Goal: Task Accomplishment & Management: Complete application form

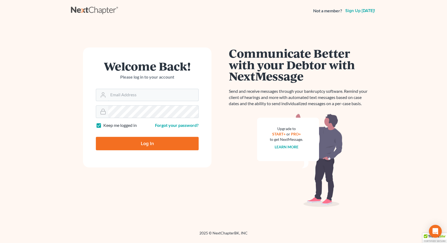
type input "[EMAIL_ADDRESS][DOMAIN_NAME]"
click at [148, 146] on input "Log In" at bounding box center [147, 143] width 103 height 13
type input "Thinking..."
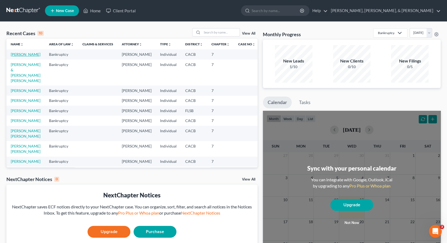
click at [22, 54] on link "Osborn, Gregory" at bounding box center [26, 54] width 30 height 5
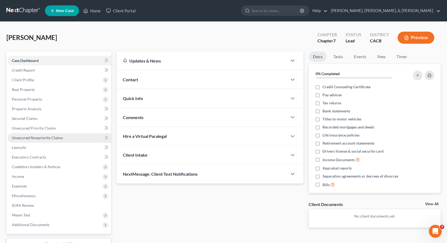
click at [24, 135] on span "Unsecured Nonpriority Claims" at bounding box center [37, 137] width 51 height 5
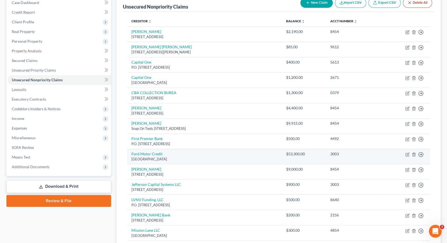
scroll to position [58, 0]
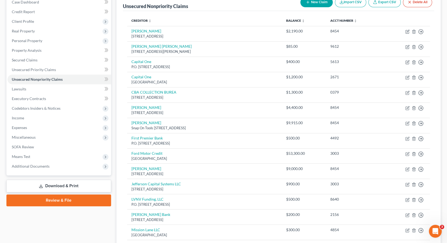
click at [317, 2] on button "New Claim" at bounding box center [316, 2] width 32 height 10
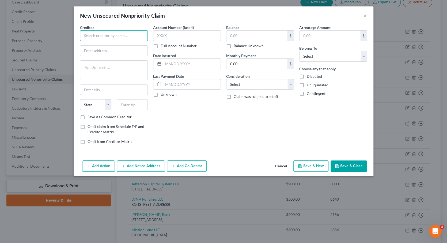
click at [125, 37] on input "text" at bounding box center [114, 35] width 68 height 11
paste input "Synovus"
type input "Synovus Bank"
paste input "1111 Bay Avenue"
type input "1111 Bay Avenue"
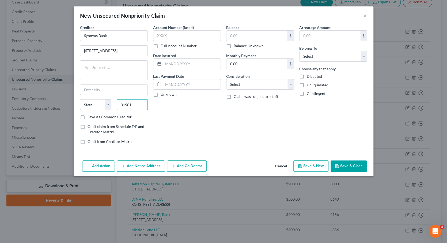
type input "31901"
type input "Columbus"
select select "10"
type input "8454"
type input "500"
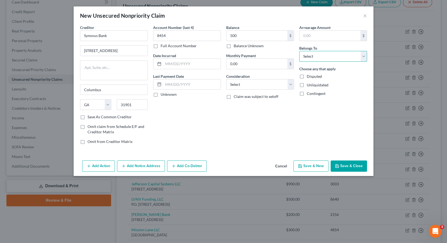
select select "0"
click at [313, 162] on button "Save & New" at bounding box center [310, 165] width 35 height 11
click at [109, 34] on input "text" at bounding box center [114, 35] width 68 height 11
paste input "Professional Finance Company, Inc."
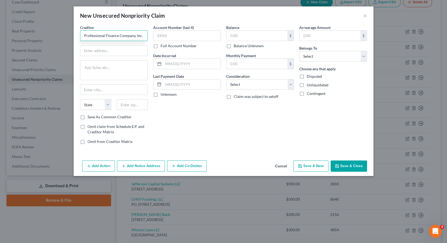
type input "Professional Finance Company, Inc."
click at [88, 117] on label "Save As Common Creditor" at bounding box center [110, 116] width 44 height 5
click at [90, 117] on input "Save As Common Creditor" at bounding box center [91, 115] width 3 height 3
checkbox input "true"
paste input "5754 West 11th Street"
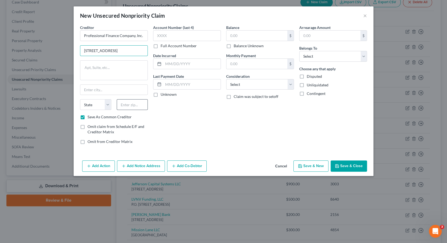
type input "5754 West 11th Street"
type input "80634"
click at [118, 69] on textarea at bounding box center [114, 70] width 68 height 20
type input "Greeley"
select select "5"
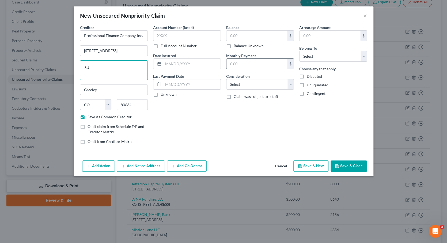
type textarea "S"
type textarea "#100"
type input "8454"
select select "0"
click at [253, 37] on input "text" at bounding box center [257, 36] width 61 height 10
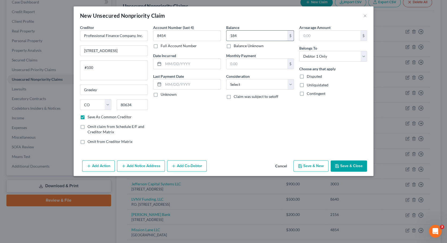
type input "184"
click at [347, 165] on button "Save & Close" at bounding box center [349, 165] width 36 height 11
checkbox input "false"
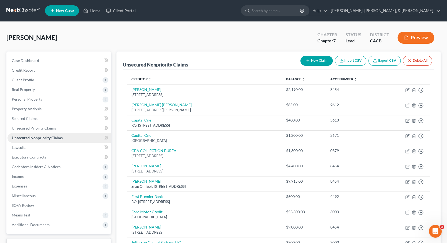
scroll to position [0, 0]
click at [33, 80] on span "Client Profile" at bounding box center [23, 79] width 22 height 5
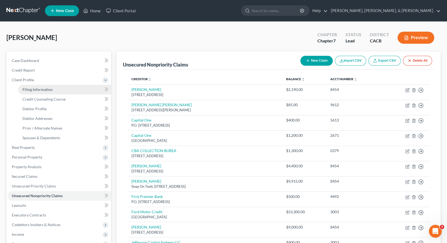
click at [35, 88] on span "Filing Information" at bounding box center [37, 89] width 30 height 5
select select "1"
select select "0"
select select "4"
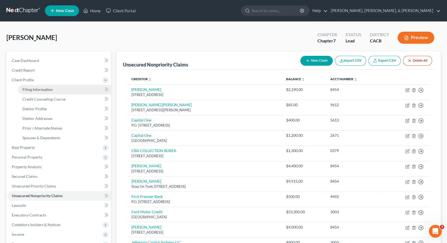
select select "1"
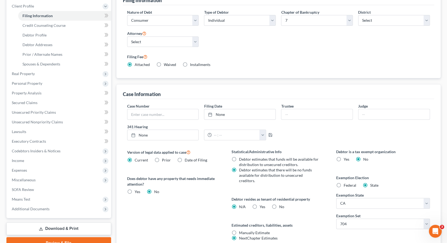
scroll to position [77, 0]
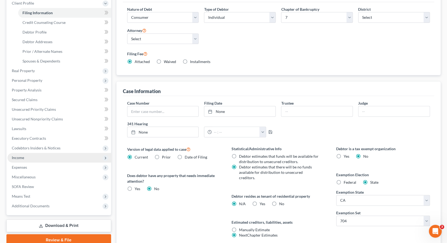
click at [22, 155] on span "Income" at bounding box center [18, 157] width 12 height 5
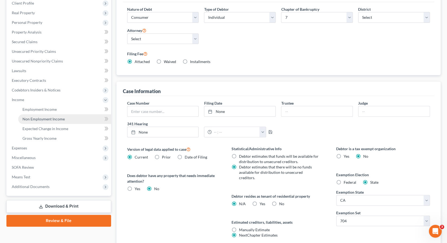
click at [41, 116] on span "Non Employment Income" at bounding box center [43, 118] width 42 height 5
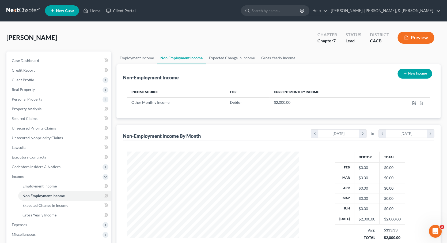
scroll to position [94, 183]
click at [67, 203] on span "Expected Change in Income" at bounding box center [45, 205] width 46 height 5
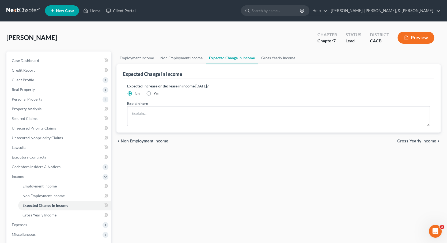
click at [154, 92] on label "Yes" at bounding box center [157, 93] width 6 height 5
click at [156, 92] on input "Yes" at bounding box center [157, 92] width 3 height 3
radio input "true"
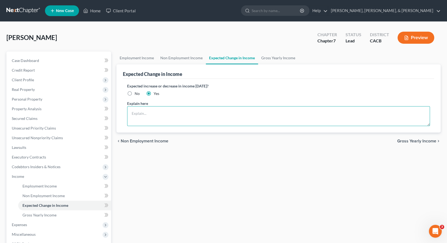
click at [150, 111] on textarea at bounding box center [278, 116] width 303 height 20
type textarea "Looking for a Full Time job , have 2 dependents to care for"
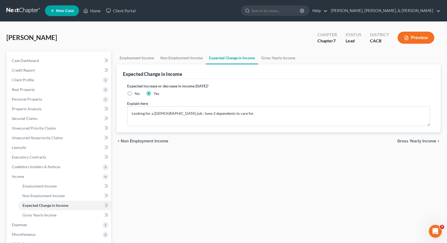
click at [315, 144] on div "chevron_left Non Employment Income Gross Yearly Income chevron_right" at bounding box center [278, 140] width 325 height 17
click at [33, 80] on span "Client Profile" at bounding box center [23, 79] width 22 height 5
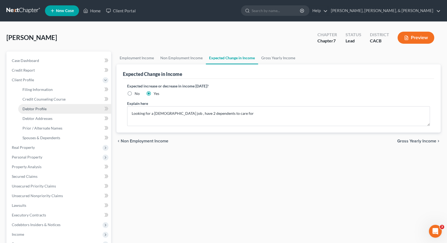
click at [35, 108] on span "Debtor Profile" at bounding box center [34, 108] width 24 height 5
select select "2"
select select "0"
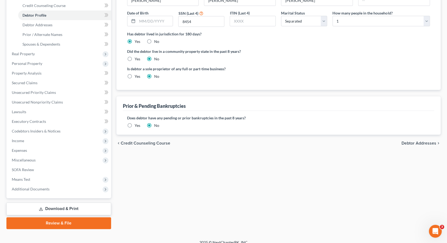
click at [428, 143] on span "Debtor Addresses" at bounding box center [419, 143] width 35 height 4
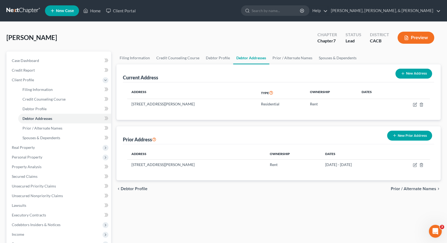
click at [408, 187] on span "Prior / Alternate Names" at bounding box center [414, 188] width 46 height 4
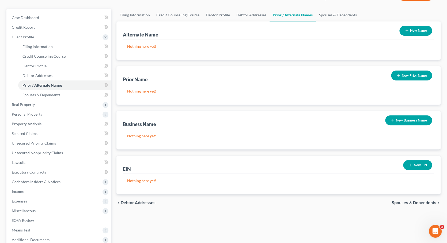
scroll to position [45, 0]
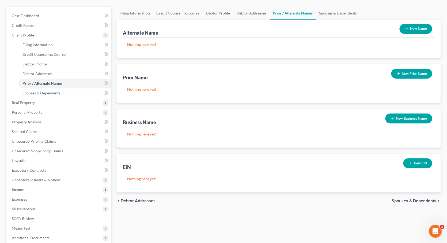
click at [413, 200] on span "Spouses & Dependents" at bounding box center [414, 200] width 45 height 4
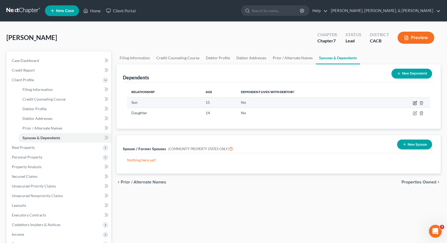
click at [416, 102] on icon "button" at bounding box center [415, 103] width 4 height 4
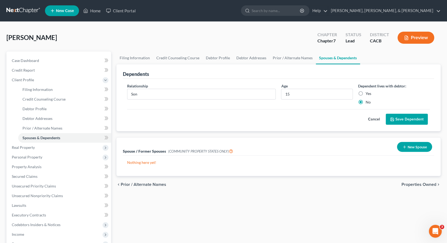
click at [366, 94] on label "Yes" at bounding box center [369, 93] width 6 height 5
click at [368, 94] on input "Yes" at bounding box center [369, 92] width 3 height 3
radio input "true"
click at [397, 118] on button "Save Dependent" at bounding box center [407, 119] width 42 height 11
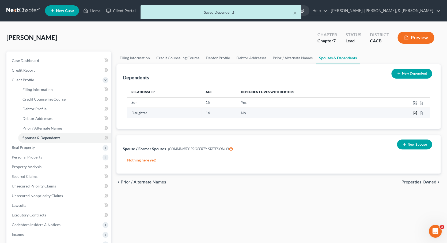
click at [414, 112] on icon "button" at bounding box center [415, 112] width 2 height 2
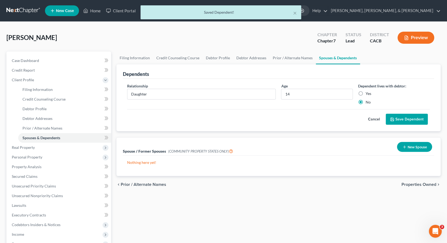
click at [366, 95] on label "Yes" at bounding box center [369, 93] width 6 height 5
click at [368, 94] on input "Yes" at bounding box center [369, 92] width 3 height 3
radio input "true"
click at [392, 114] on button "Save Dependent" at bounding box center [407, 119] width 42 height 11
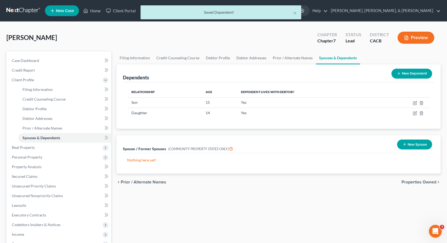
click at [416, 180] on span "Properties Owned" at bounding box center [419, 182] width 35 height 4
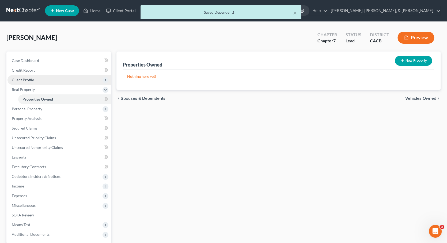
click at [33, 80] on span "Client Profile" at bounding box center [59, 80] width 104 height 10
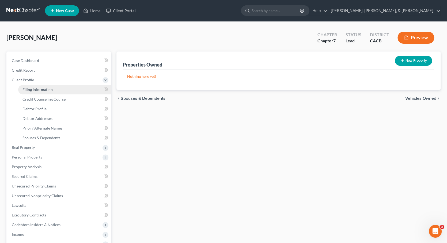
click at [34, 87] on span "Filing Information" at bounding box center [37, 89] width 30 height 5
select select "1"
select select "0"
select select "7"
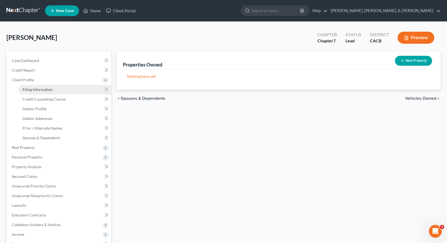
select select "0"
select select "4"
select select "1"
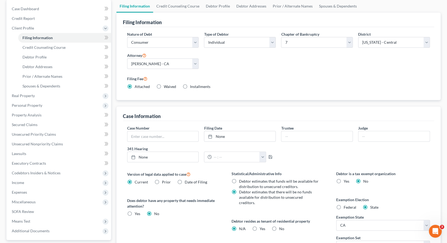
scroll to position [92, 0]
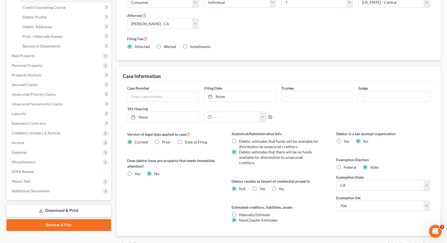
click at [393, 242] on span "Credit Counseling Course" at bounding box center [412, 244] width 50 height 4
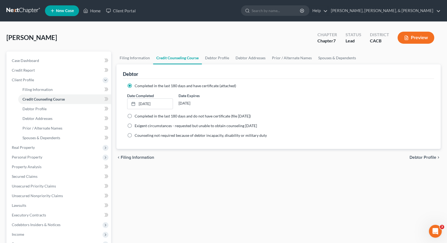
click at [413, 156] on span "Debtor Profile" at bounding box center [423, 157] width 27 height 4
select select "2"
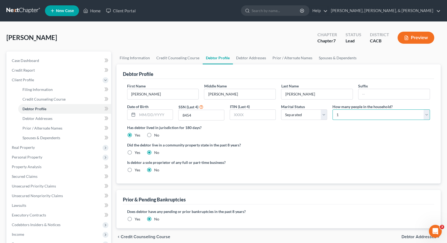
select select "2"
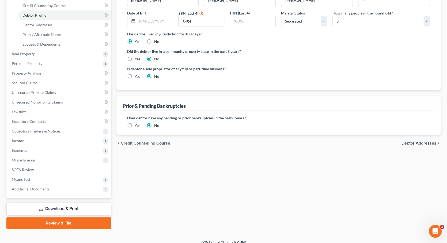
click at [410, 141] on span "Debtor Addresses" at bounding box center [419, 143] width 35 height 4
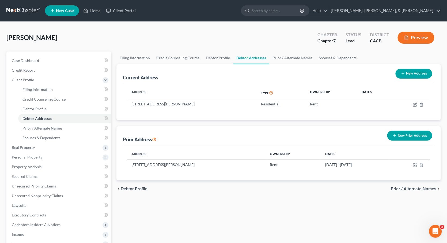
click at [402, 187] on span "Prior / Alternate Names" at bounding box center [414, 188] width 46 height 4
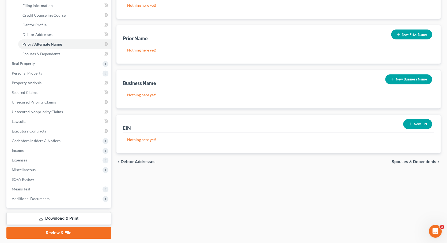
click at [412, 160] on span "Spouses & Dependents" at bounding box center [414, 161] width 45 height 4
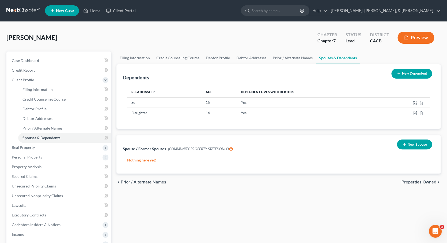
click at [416, 181] on span "Properties Owned" at bounding box center [419, 182] width 35 height 4
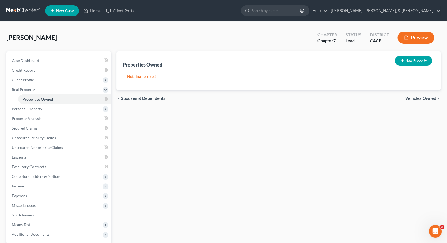
click at [416, 98] on span "Vehicles Owned" at bounding box center [420, 98] width 31 height 4
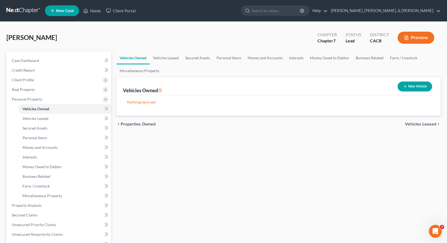
click at [415, 123] on span "Vehicles Leased" at bounding box center [420, 124] width 31 height 4
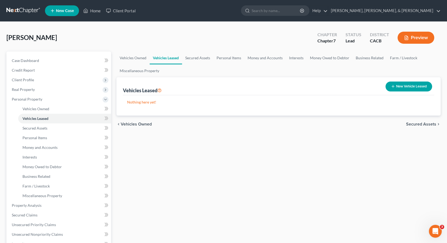
click at [416, 123] on span "Secured Assets" at bounding box center [421, 124] width 30 height 4
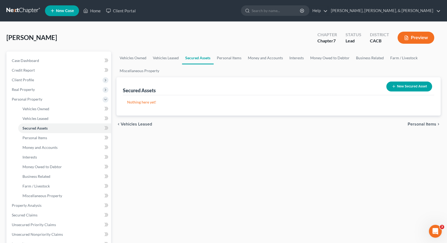
click at [416, 123] on span "Personal Items" at bounding box center [422, 124] width 29 height 4
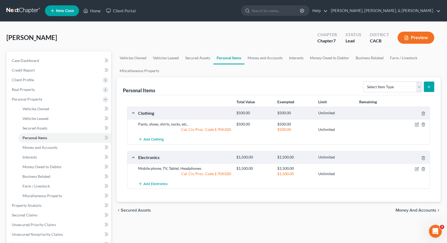
click at [427, 85] on icon "submit" at bounding box center [429, 87] width 4 height 4
select select "household_goods"
click at [430, 86] on icon "submit" at bounding box center [429, 87] width 4 height 4
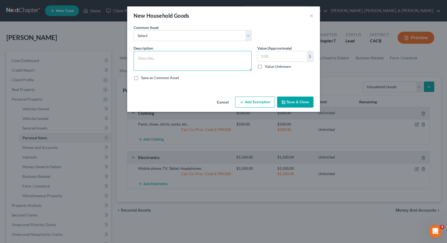
click at [224, 56] on textarea at bounding box center [193, 61] width 118 height 20
type textarea "Beds, cabinets, dresser, fixtures to hang clothes"
click at [261, 54] on input "text" at bounding box center [282, 56] width 50 height 10
type input "700"
click at [258, 101] on button "Add Exemption" at bounding box center [255, 101] width 40 height 11
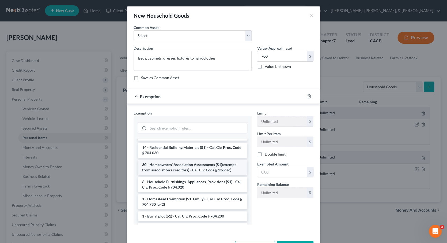
scroll to position [9, 0]
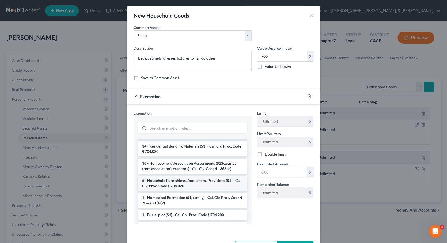
click at [196, 177] on li "6 - Household Furnishings, Appliances, Provisions (S1) - Cal. Civ. Proc. Code §…" at bounding box center [193, 182] width 110 height 15
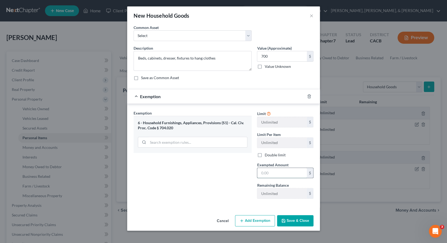
click at [261, 171] on input "text" at bounding box center [282, 173] width 50 height 10
type input "700"
click at [298, 221] on button "Save & Close" at bounding box center [295, 220] width 36 height 11
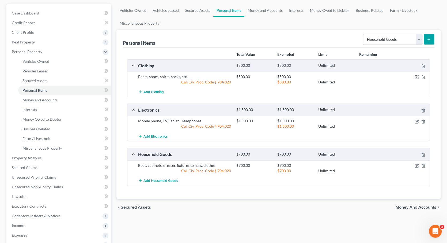
scroll to position [89, 0]
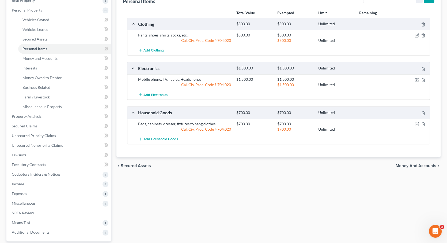
click at [410, 163] on span "Money and Accounts" at bounding box center [416, 165] width 41 height 4
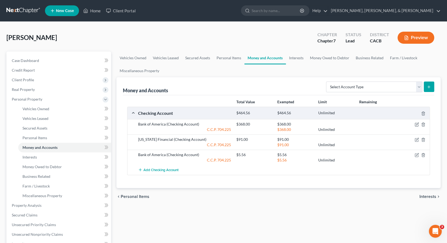
click at [423, 194] on span "Interests" at bounding box center [428, 196] width 17 height 4
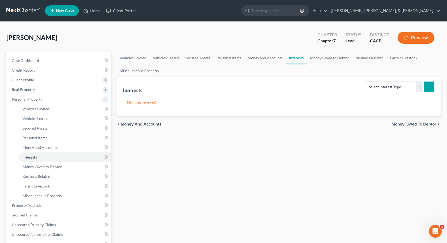
click at [414, 125] on span "Money Owed to Debtor" at bounding box center [414, 124] width 45 height 4
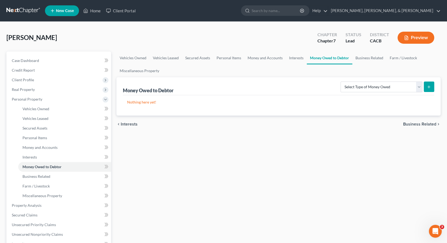
click at [414, 124] on span "Business Related" at bounding box center [419, 124] width 33 height 4
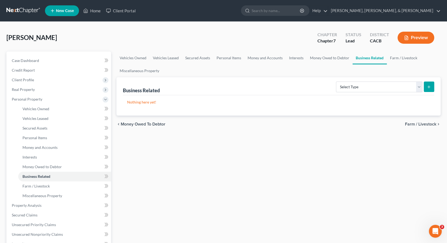
click at [414, 125] on span "Farm / Livestock" at bounding box center [420, 124] width 31 height 4
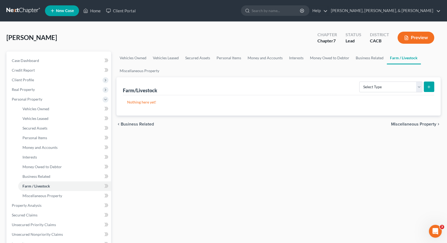
click at [415, 125] on span "Miscellaneous Property" at bounding box center [413, 124] width 45 height 4
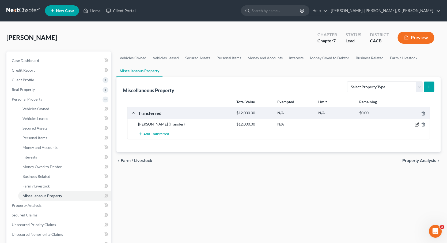
click at [416, 123] on icon "button" at bounding box center [417, 124] width 2 height 2
select select "Ordinary (within 2 years)"
select select "3"
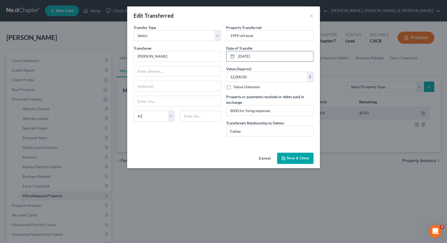
click at [242, 55] on input "04/02/2025" at bounding box center [274, 56] width 77 height 10
type input "01/02/2025"
paste input "3571 Amberwood Ave"
type input "3571 Amberwood Ave"
type input "86404"
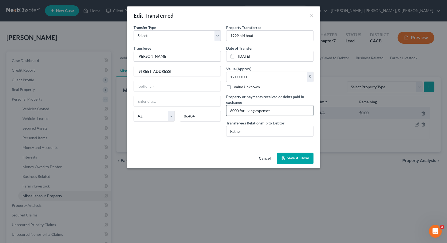
type input "Lake Havasu City"
type input "12000 for living expenses"
click at [290, 157] on button "Save & Close" at bounding box center [295, 157] width 36 height 11
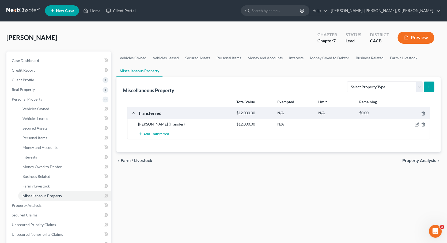
click at [413, 160] on span "Property Analysis" at bounding box center [419, 160] width 34 height 4
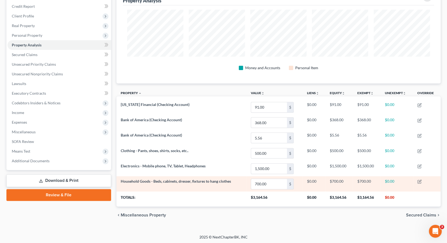
scroll to position [63, 0]
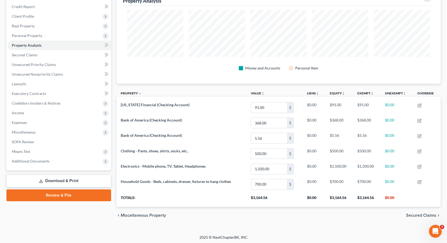
click at [413, 213] on span "Secured Claims" at bounding box center [421, 215] width 30 height 4
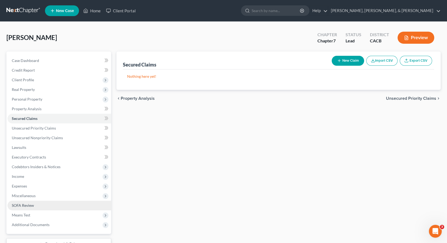
click at [57, 200] on link "SOFA Review" at bounding box center [59, 205] width 104 height 10
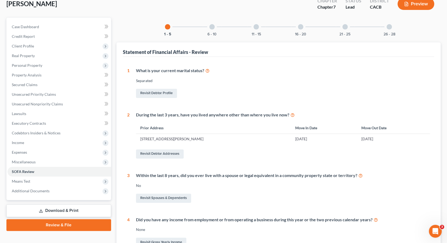
scroll to position [33, 0]
click at [212, 27] on div at bounding box center [211, 26] width 5 height 5
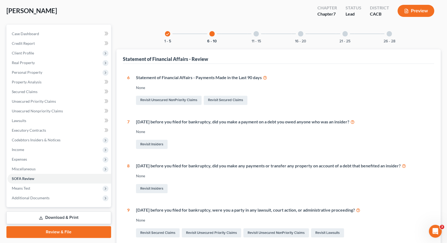
scroll to position [24, 0]
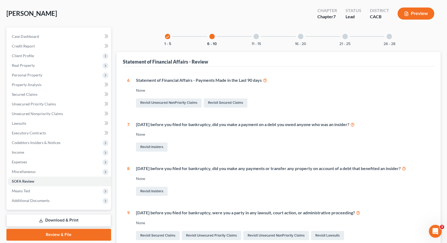
click at [258, 35] on div at bounding box center [256, 36] width 5 height 5
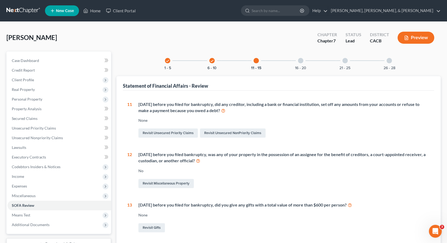
scroll to position [0, 0]
click at [303, 60] on div at bounding box center [300, 60] width 5 height 5
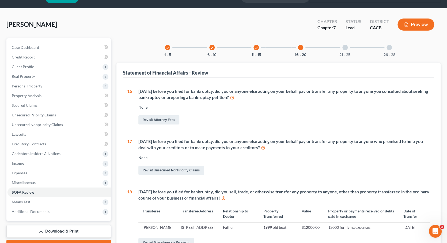
scroll to position [12, 0]
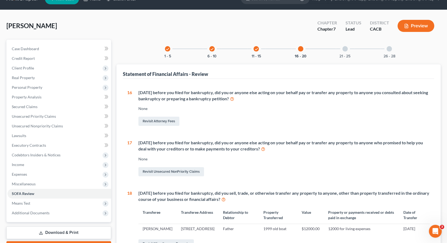
click at [344, 50] on div at bounding box center [344, 48] width 5 height 5
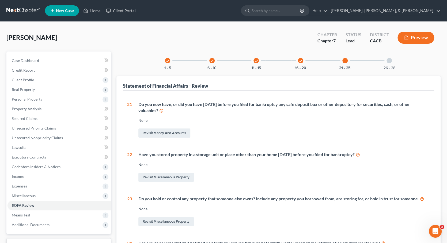
scroll to position [0, 0]
click at [388, 64] on div "26 - 28" at bounding box center [389, 60] width 18 height 18
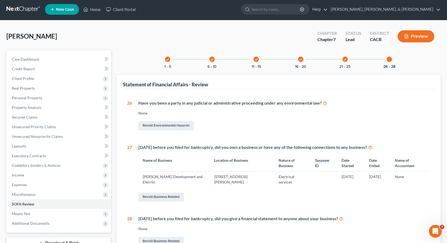
scroll to position [2, 0]
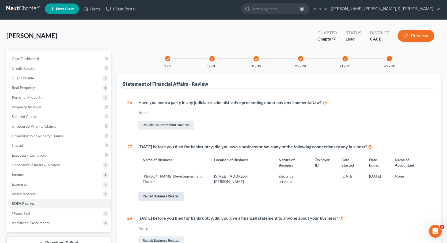
click at [164, 194] on link "Revisit Business Related" at bounding box center [161, 196] width 46 height 9
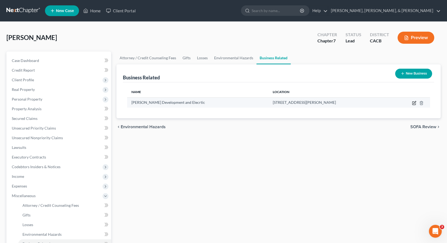
click at [413, 101] on icon "button" at bounding box center [414, 103] width 4 height 4
select select "sole_proprietor"
select select "4"
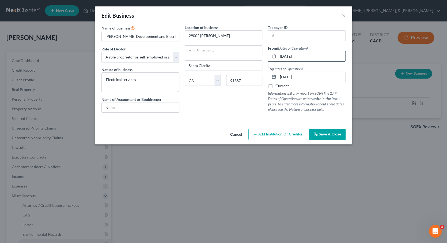
click at [307, 58] on input "04/02/2021" at bounding box center [311, 56] width 67 height 10
type input "06/01/2023"
click at [284, 77] on input "07/01/2024" at bounding box center [311, 77] width 67 height 10
type input "06/01/2024"
click at [329, 134] on span "Save & Close" at bounding box center [330, 134] width 22 height 5
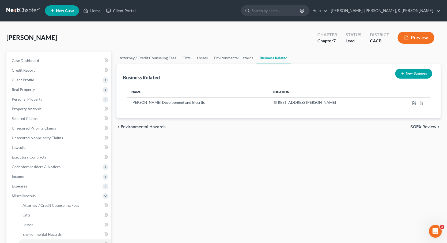
click at [422, 126] on span "SOFA Review" at bounding box center [423, 127] width 26 height 4
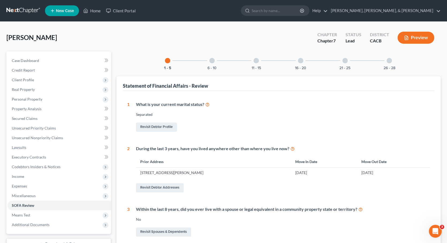
click at [345, 59] on div at bounding box center [344, 60] width 5 height 5
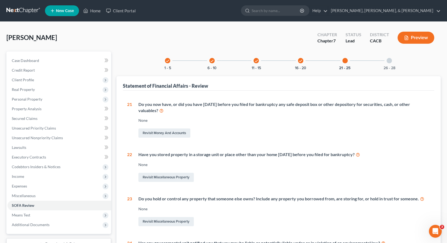
click at [390, 61] on div at bounding box center [389, 60] width 5 height 5
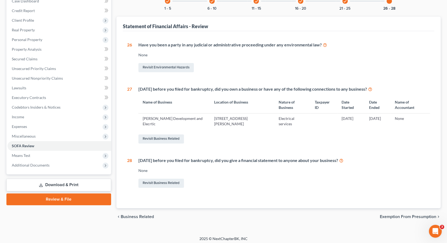
scroll to position [59, 0]
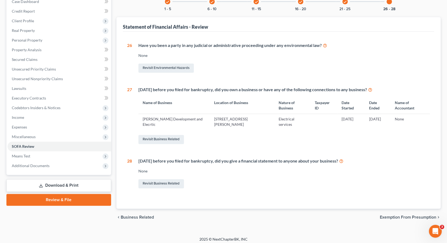
click at [133, 215] on span "Business Related" at bounding box center [137, 217] width 33 height 4
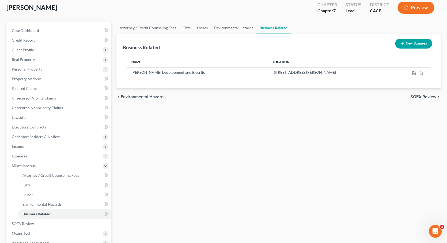
scroll to position [36, 0]
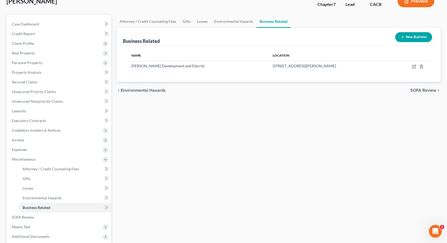
click at [415, 89] on span "SOFA Review" at bounding box center [423, 90] width 26 height 4
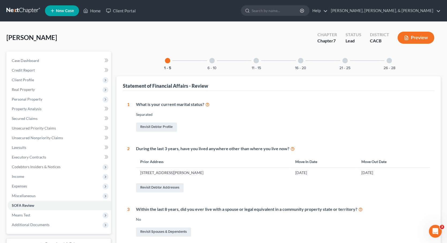
click at [343, 62] on div "21 - 25" at bounding box center [345, 60] width 18 height 18
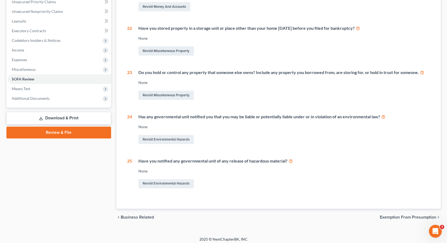
scroll to position [126, 0]
click at [398, 215] on span "Exemption from Presumption" at bounding box center [408, 217] width 56 height 4
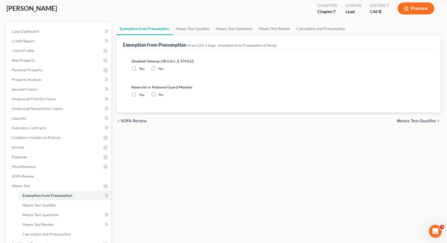
radio input "true"
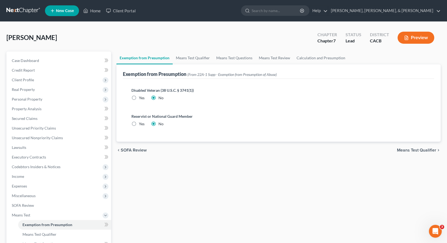
click at [416, 150] on span "Means Test Qualifier" at bounding box center [416, 150] width 39 height 4
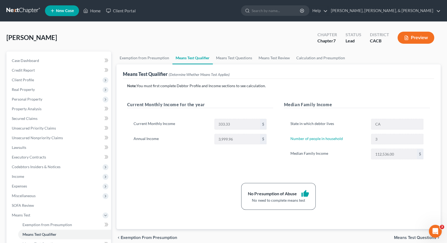
click at [413, 37] on button "Preview" at bounding box center [416, 38] width 37 height 12
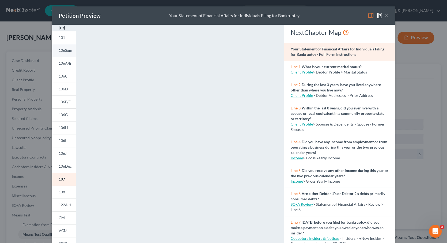
click at [65, 48] on span "106Sum" at bounding box center [66, 50] width 14 height 5
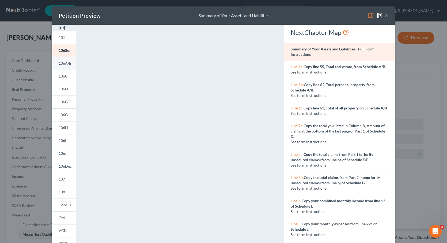
click at [69, 62] on span "106A/B" at bounding box center [65, 63] width 13 height 5
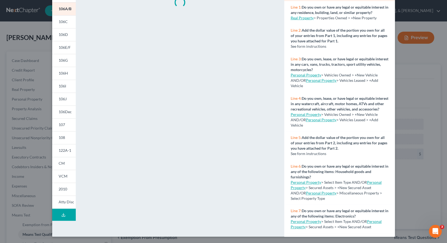
scroll to position [55, 0]
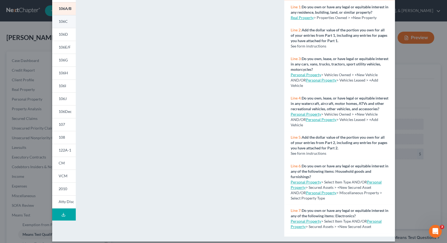
click at [65, 20] on span "106C" at bounding box center [63, 21] width 9 height 5
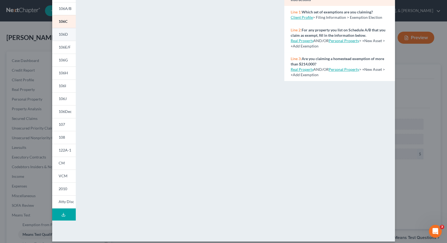
click at [59, 35] on span "106D" at bounding box center [63, 34] width 9 height 5
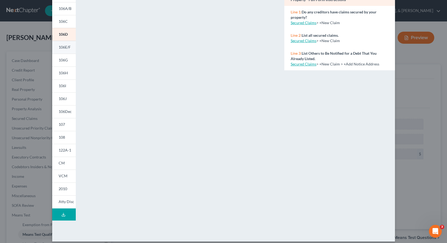
click at [59, 45] on span "106E/F" at bounding box center [65, 47] width 12 height 5
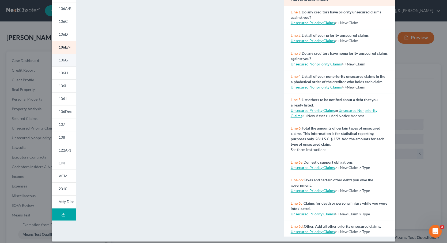
click at [65, 62] on span "106G" at bounding box center [63, 60] width 9 height 5
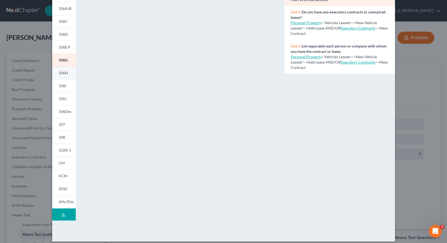
click at [67, 76] on link "106H" at bounding box center [64, 72] width 24 height 13
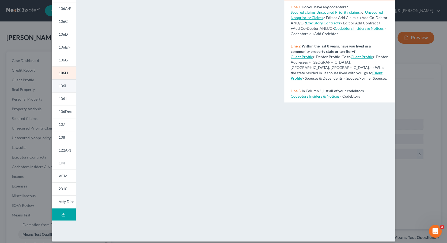
click at [63, 83] on span "106I" at bounding box center [62, 85] width 7 height 5
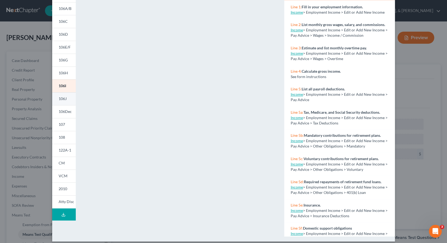
click at [64, 96] on span "106J" at bounding box center [63, 98] width 8 height 5
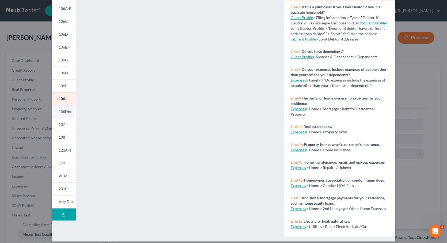
click at [66, 112] on span "106Dec" at bounding box center [65, 111] width 13 height 5
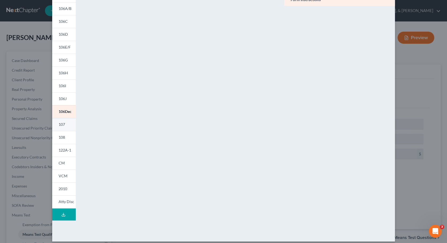
click at [59, 125] on span "107" at bounding box center [62, 124] width 6 height 5
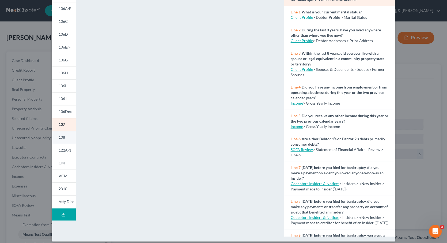
click at [62, 138] on span "108" at bounding box center [62, 137] width 6 height 5
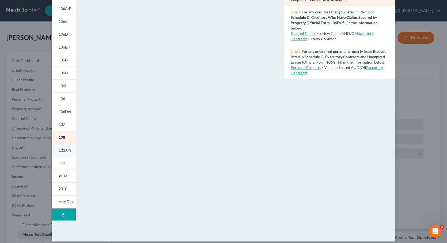
click at [62, 153] on link "122A-1" at bounding box center [64, 150] width 24 height 13
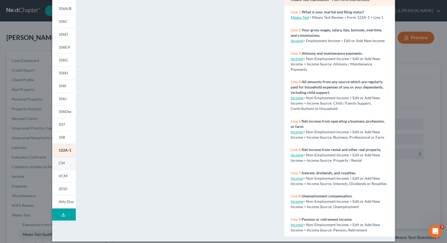
click at [64, 164] on span "CM" at bounding box center [62, 162] width 6 height 5
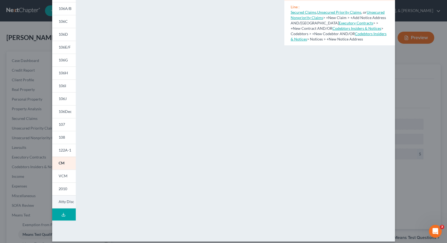
click at [65, 201] on span "Atty Disc" at bounding box center [67, 201] width 16 height 5
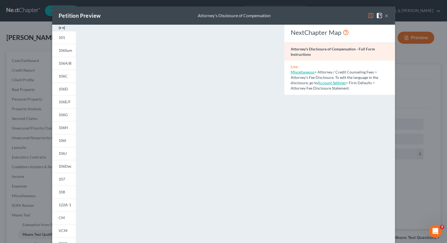
scroll to position [0, 0]
click at [387, 14] on button "×" at bounding box center [387, 15] width 4 height 6
